Goal: Navigation & Orientation: Find specific page/section

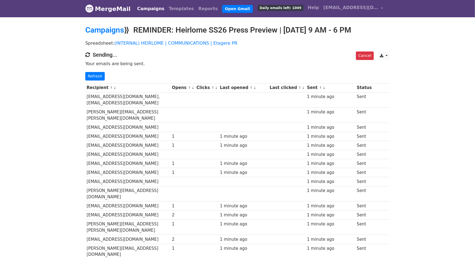
click at [146, 9] on link "Campaigns" at bounding box center [151, 8] width 32 height 11
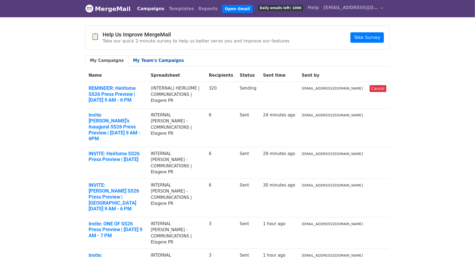
click at [159, 60] on link "My Team's Campaigns" at bounding box center [158, 60] width 60 height 11
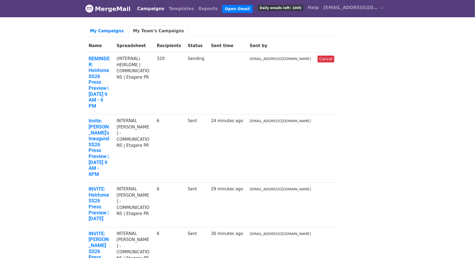
click at [111, 43] on th "Name" at bounding box center [99, 46] width 28 height 13
click at [111, 34] on link "My Campaigns" at bounding box center [106, 31] width 43 height 11
